Goal: Navigation & Orientation: Find specific page/section

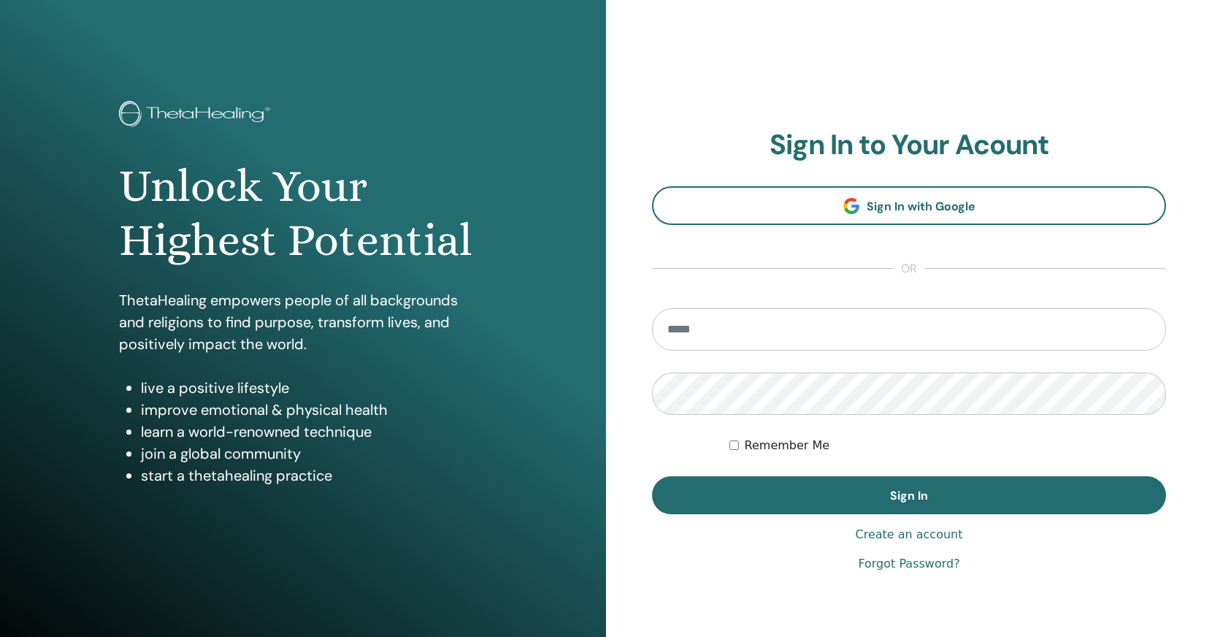
type input "**********"
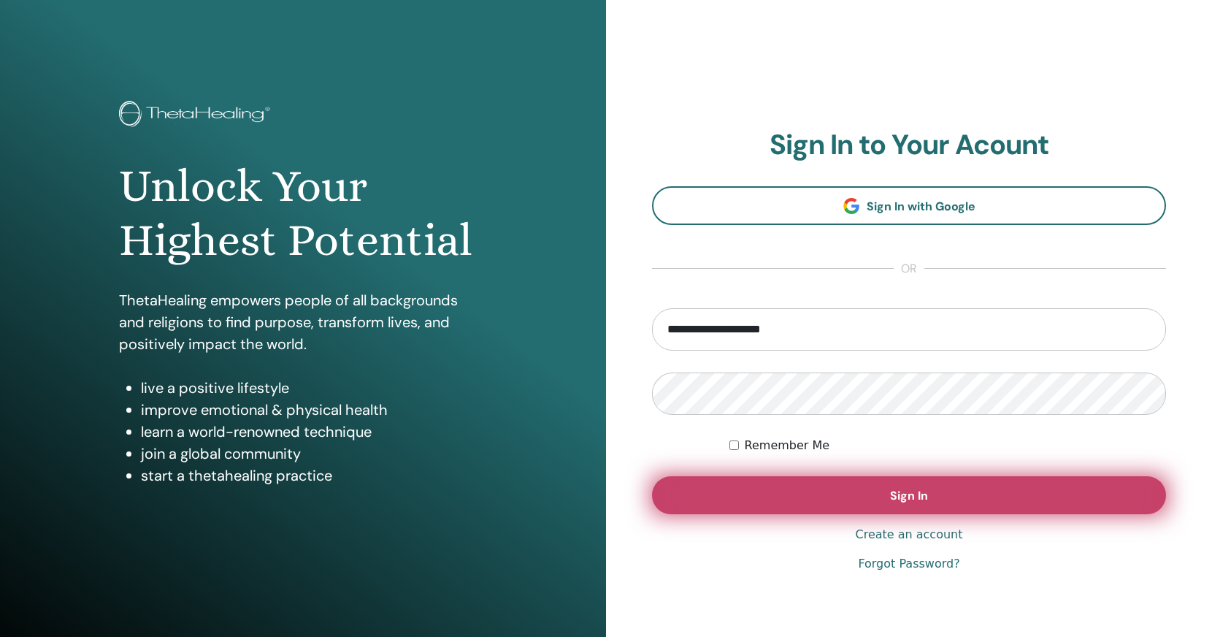
click at [804, 491] on button "Sign In" at bounding box center [909, 495] width 514 height 38
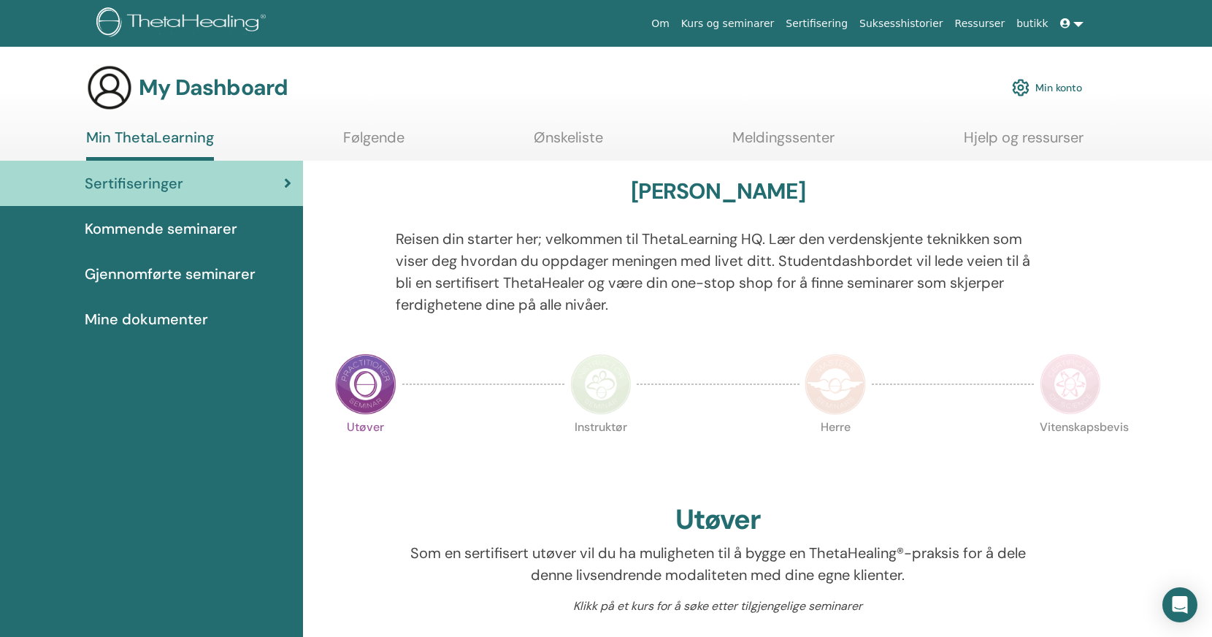
click at [210, 234] on span "Kommende seminarer" at bounding box center [161, 229] width 153 height 22
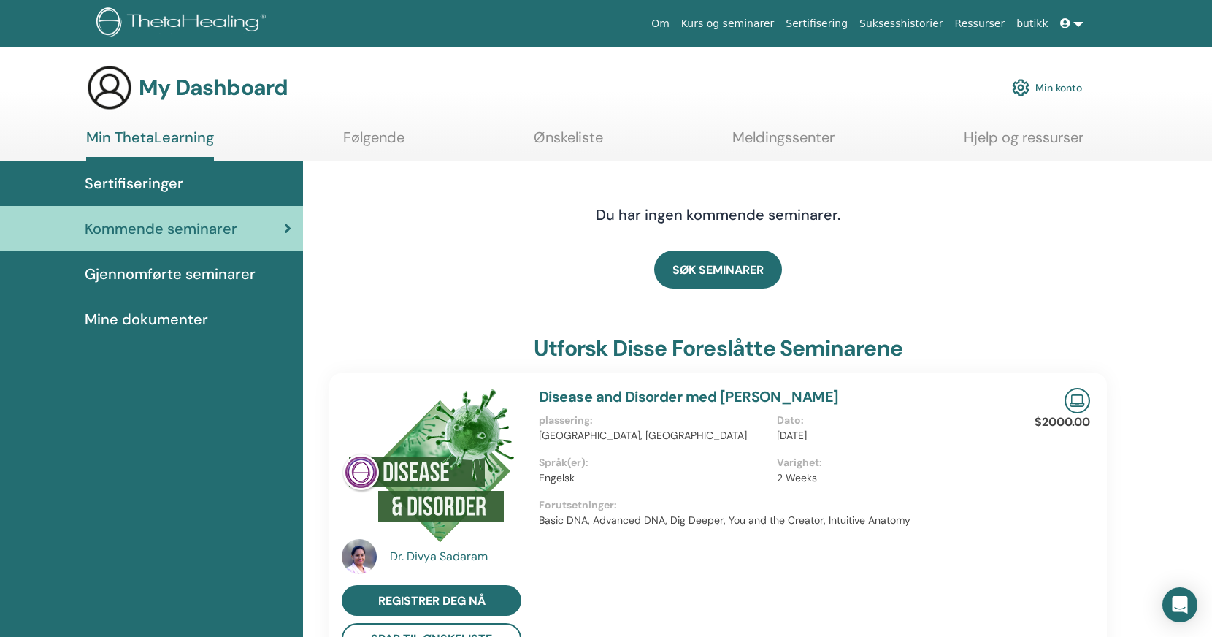
click at [155, 177] on span "Sertifiseringer" at bounding box center [134, 183] width 99 height 22
